Goal: Communication & Community: Share content

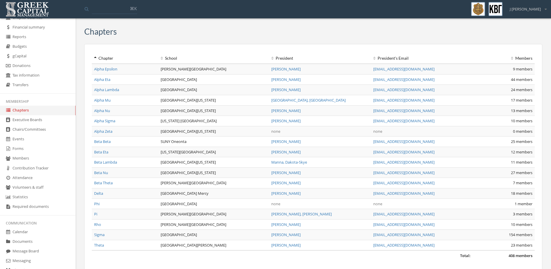
scroll to position [88, 0]
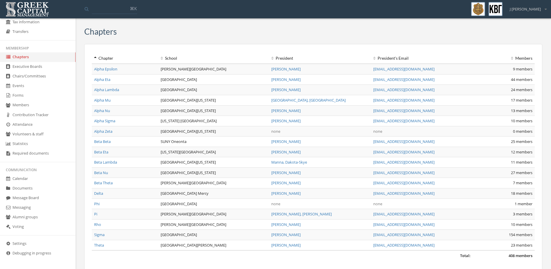
click at [23, 208] on link "Messaging" at bounding box center [38, 208] width 76 height 10
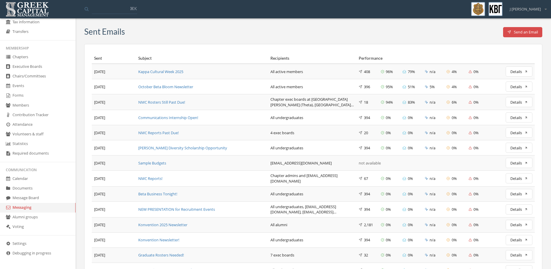
click at [526, 32] on button "Send an Email" at bounding box center [523, 32] width 40 height 10
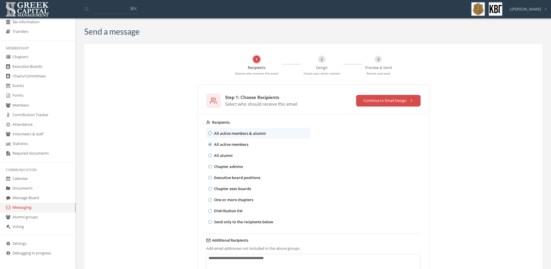
click at [253, 145] on label "All active members" at bounding box center [258, 144] width 105 height 11
click at [212, 145] on button "All active members" at bounding box center [210, 144] width 4 height 4
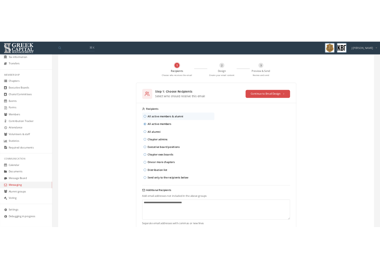
scroll to position [55, 0]
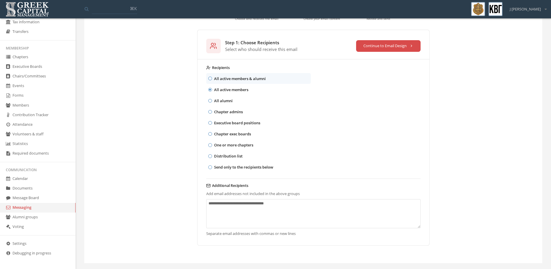
click at [379, 46] on button "Continue to Email Design" at bounding box center [388, 46] width 65 height 12
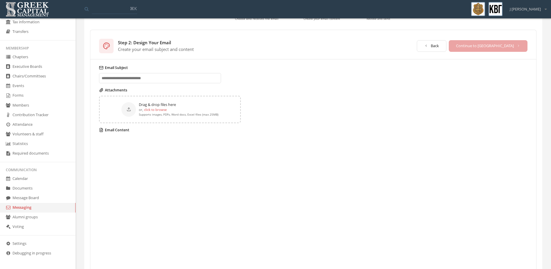
click at [139, 76] on input "Email Subject" at bounding box center [160, 78] width 122 height 10
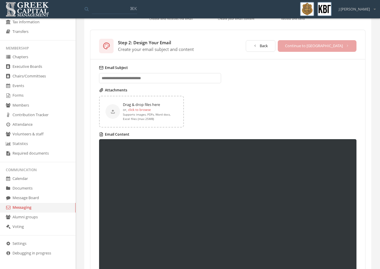
click at [139, 74] on input "Email Subject" at bounding box center [160, 78] width 122 height 10
paste input "**********"
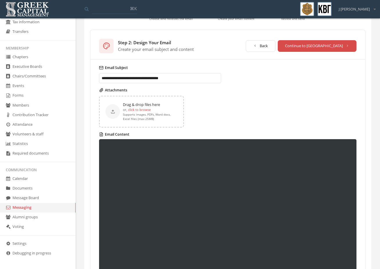
type input "**********"
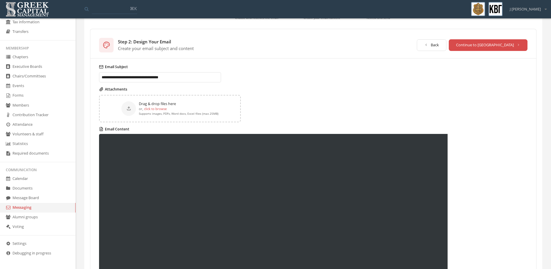
scroll to position [53, 0]
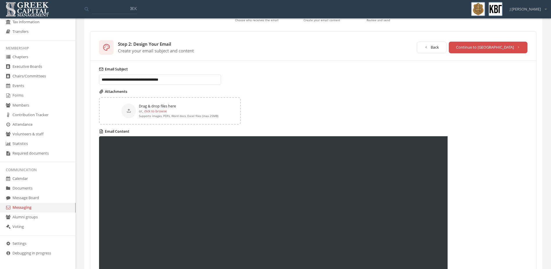
click at [517, 51] on button "Continue to [GEOGRAPHIC_DATA]" at bounding box center [488, 48] width 79 height 12
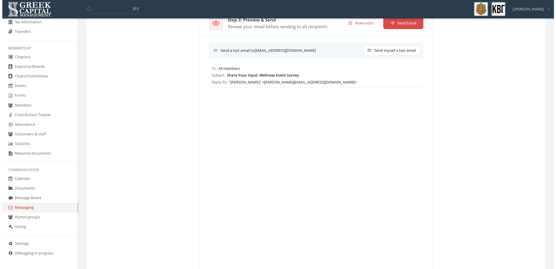
scroll to position [0, 0]
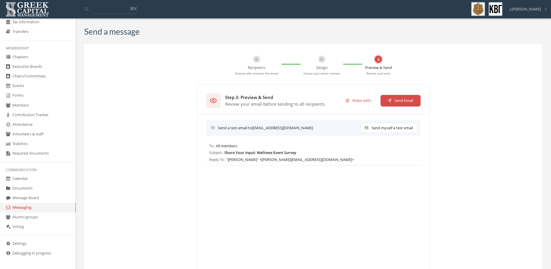
click at [410, 104] on button "Send Email" at bounding box center [401, 101] width 40 height 12
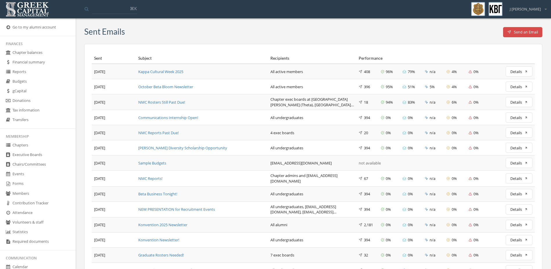
click at [167, 88] on div "October Beta Bloom Newsletter" at bounding box center [202, 87] width 128 height 6
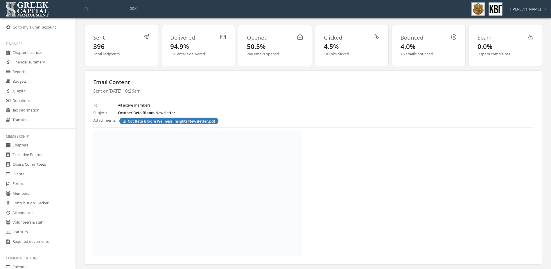
scroll to position [29, 0]
